Goal: Task Accomplishment & Management: Manage account settings

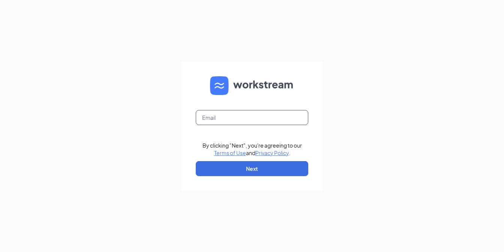
click at [218, 113] on input "text" at bounding box center [252, 117] width 113 height 15
type input "02874@chick-fil-a.com"
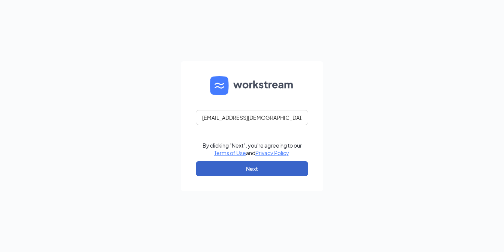
click at [261, 170] on button "Next" at bounding box center [252, 168] width 113 height 15
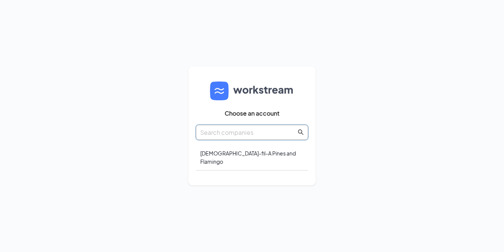
click at [252, 137] on input "text" at bounding box center [248, 132] width 96 height 9
click at [242, 157] on div "Chick-fil-A Pines and Flamingo" at bounding box center [252, 157] width 113 height 26
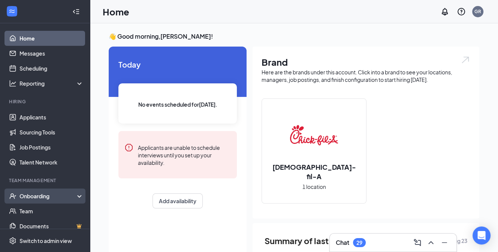
click at [48, 194] on div "Onboarding" at bounding box center [49, 196] width 58 height 8
click at [42, 210] on link "Overview" at bounding box center [52, 210] width 64 height 15
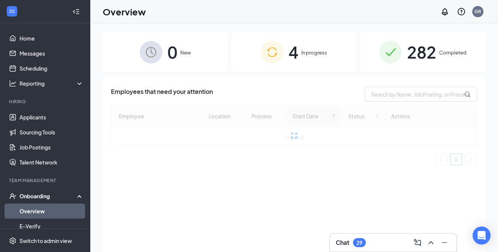
click at [302, 50] on span "In progress" at bounding box center [315, 53] width 26 height 8
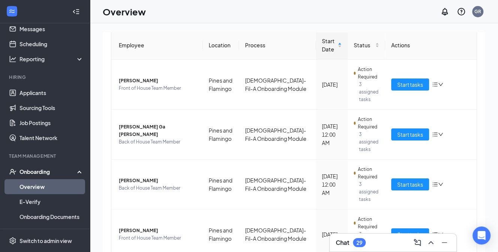
scroll to position [38, 0]
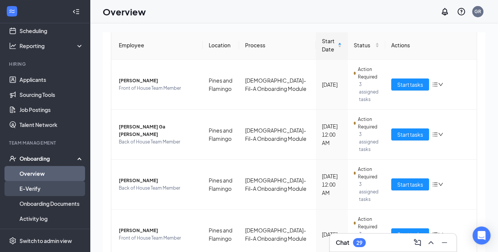
click at [34, 186] on link "E-Verify" at bounding box center [52, 188] width 64 height 15
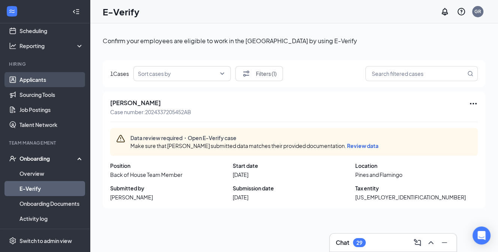
click at [40, 81] on link "Applicants" at bounding box center [52, 79] width 64 height 15
